Goal: Check status: Check status

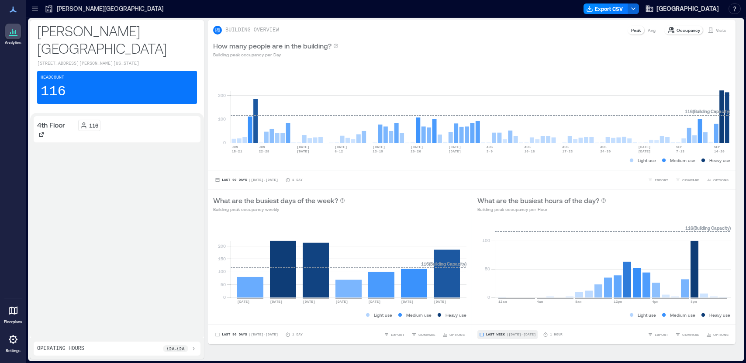
click at [499, 337] on button "Last Week | [DATE] - [DATE]" at bounding box center [507, 334] width 60 height 9
drag, startPoint x: 496, startPoint y: 306, endPoint x: 505, endPoint y: 318, distance: 15.3
click at [505, 318] on div "Last 7 Days Last Week Last 3 Weeks Custom" at bounding box center [501, 301] width 43 height 52
click at [501, 319] on span "Custom" at bounding box center [494, 318] width 19 height 6
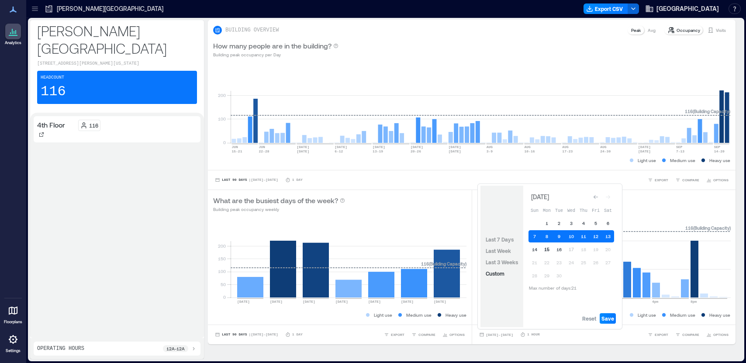
click at [546, 249] on button "15" at bounding box center [546, 249] width 12 height 12
click at [558, 249] on button "16" at bounding box center [559, 249] width 12 height 12
click at [547, 251] on button "15" at bounding box center [546, 249] width 12 height 12
click at [558, 251] on button "16" at bounding box center [559, 249] width 12 height 12
click at [545, 252] on button "15" at bounding box center [546, 249] width 12 height 12
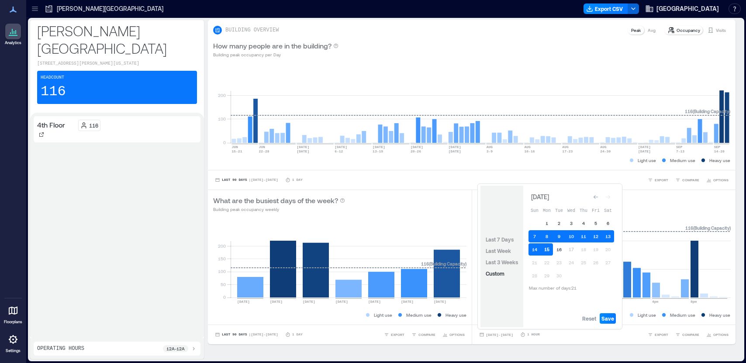
click at [545, 252] on button "15" at bounding box center [546, 249] width 12 height 12
click at [557, 249] on button "16" at bounding box center [559, 249] width 12 height 12
click at [612, 319] on span "Save" at bounding box center [607, 318] width 13 height 7
